Goal: Information Seeking & Learning: Learn about a topic

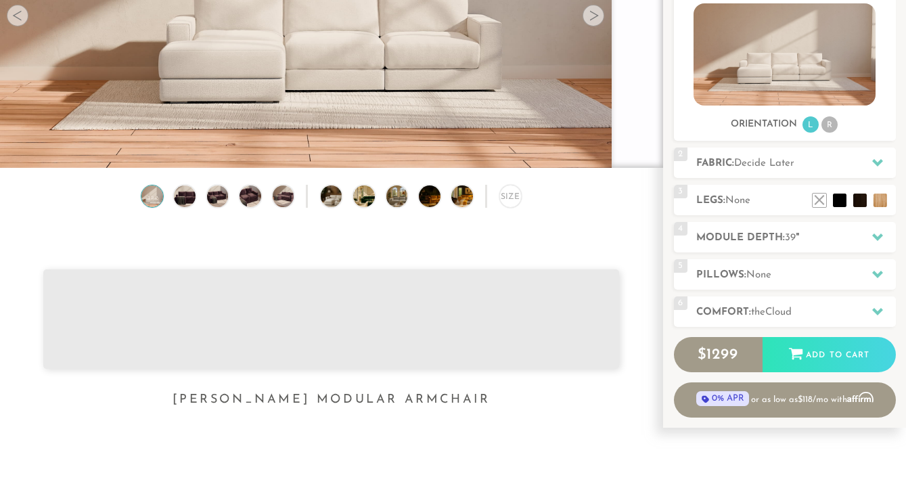
scroll to position [79, 0]
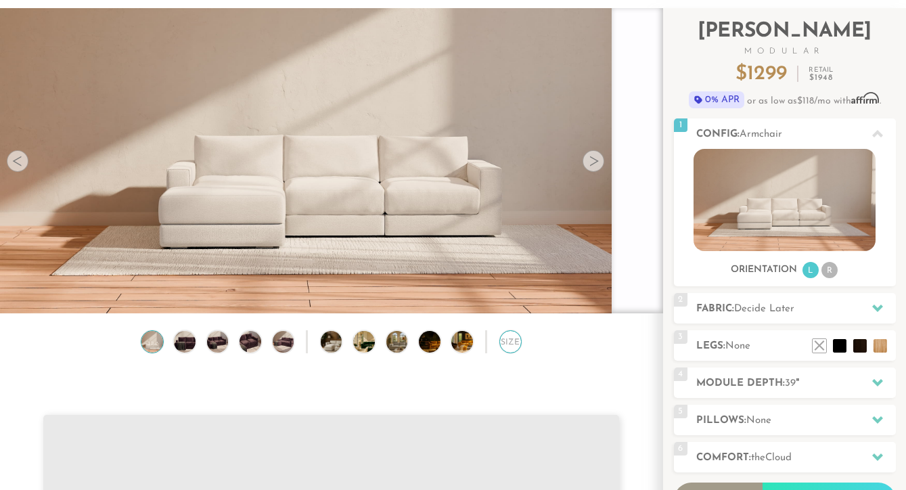
click at [505, 345] on div "Size" at bounding box center [510, 341] width 23 height 23
click at [505, 341] on div "Size" at bounding box center [510, 341] width 23 height 23
click at [503, 342] on div "Size" at bounding box center [510, 341] width 23 height 23
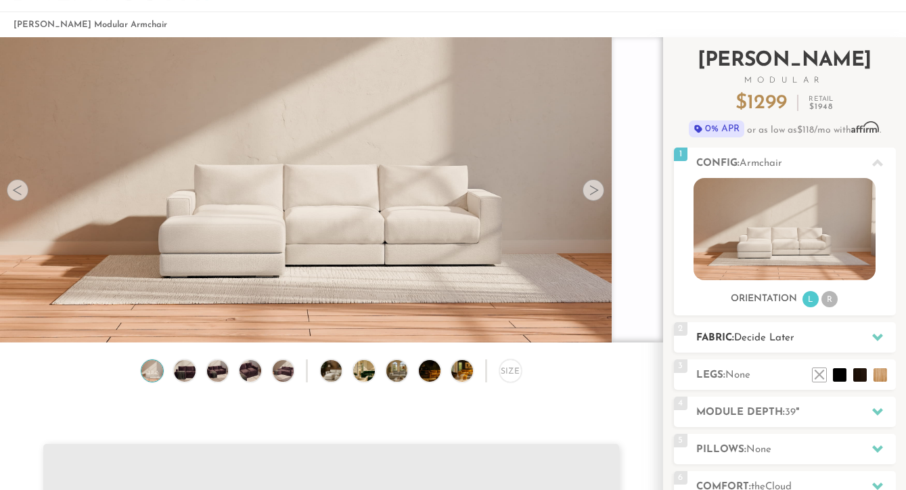
scroll to position [113, 0]
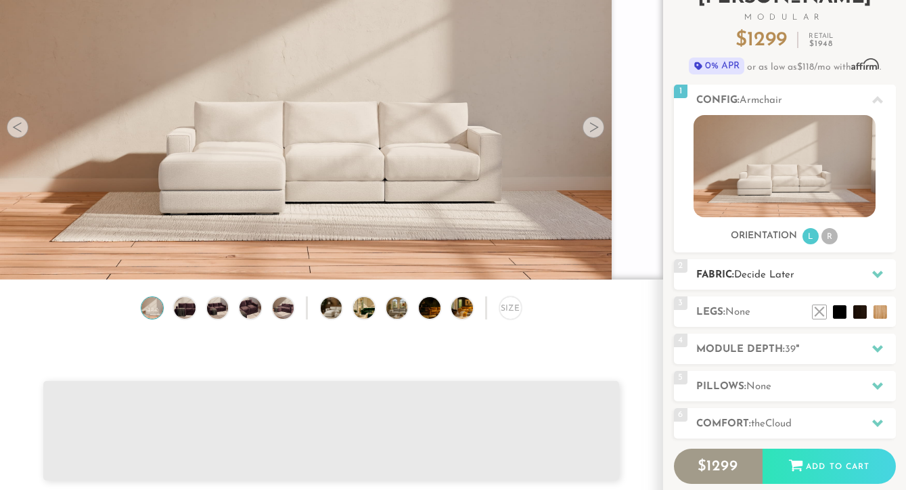
click at [797, 281] on h2 "Fabric: Decide Later" at bounding box center [796, 275] width 200 height 16
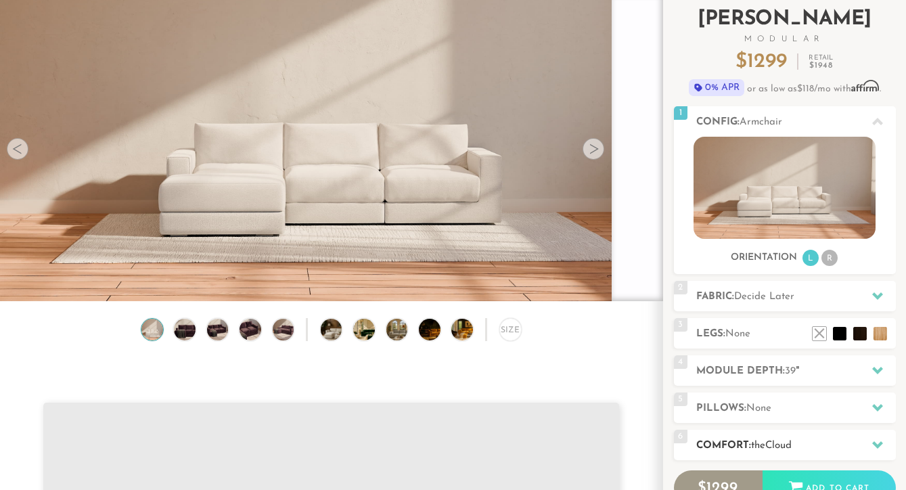
scroll to position [0, 0]
